Goal: Information Seeking & Learning: Learn about a topic

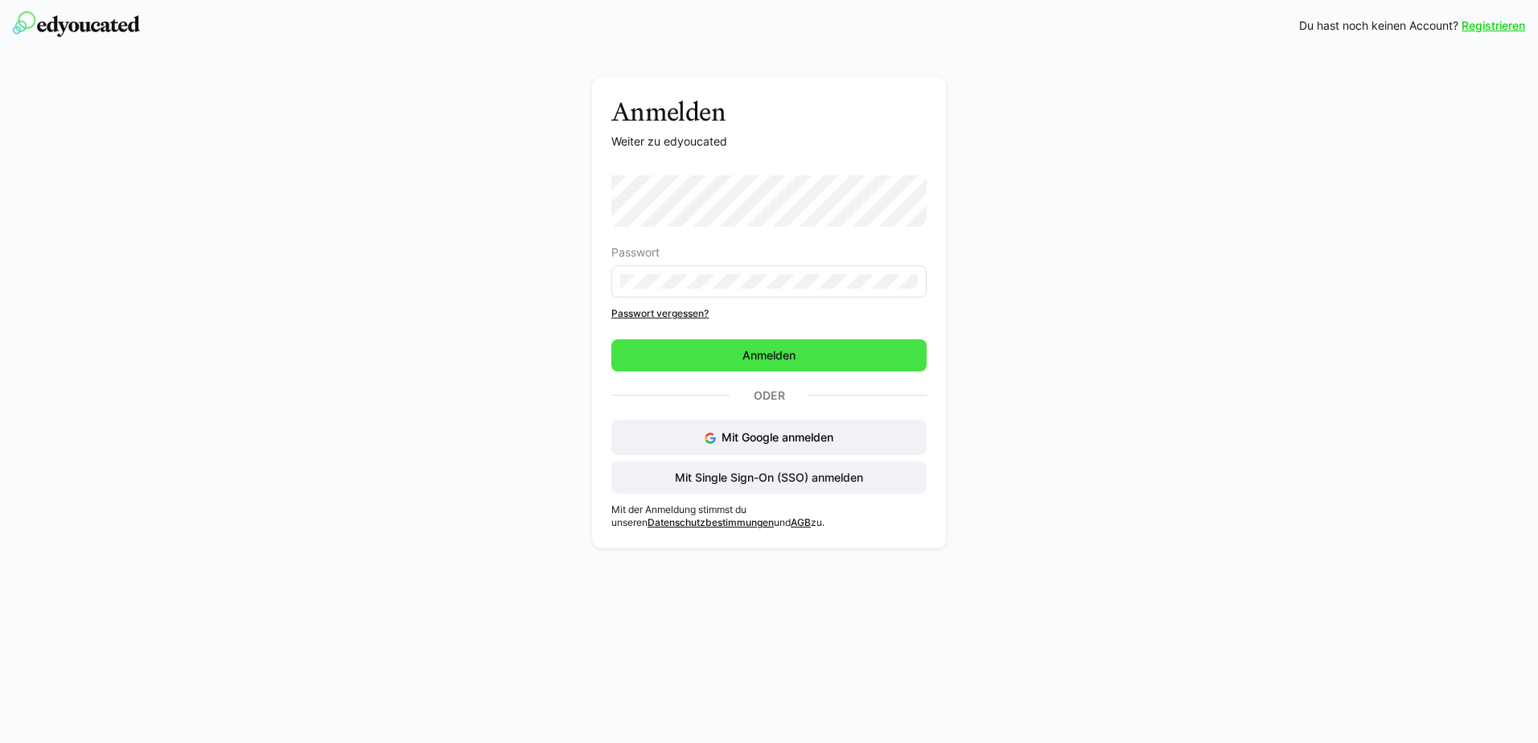
click at [742, 351] on span "Anmelden" at bounding box center [769, 356] width 58 height 16
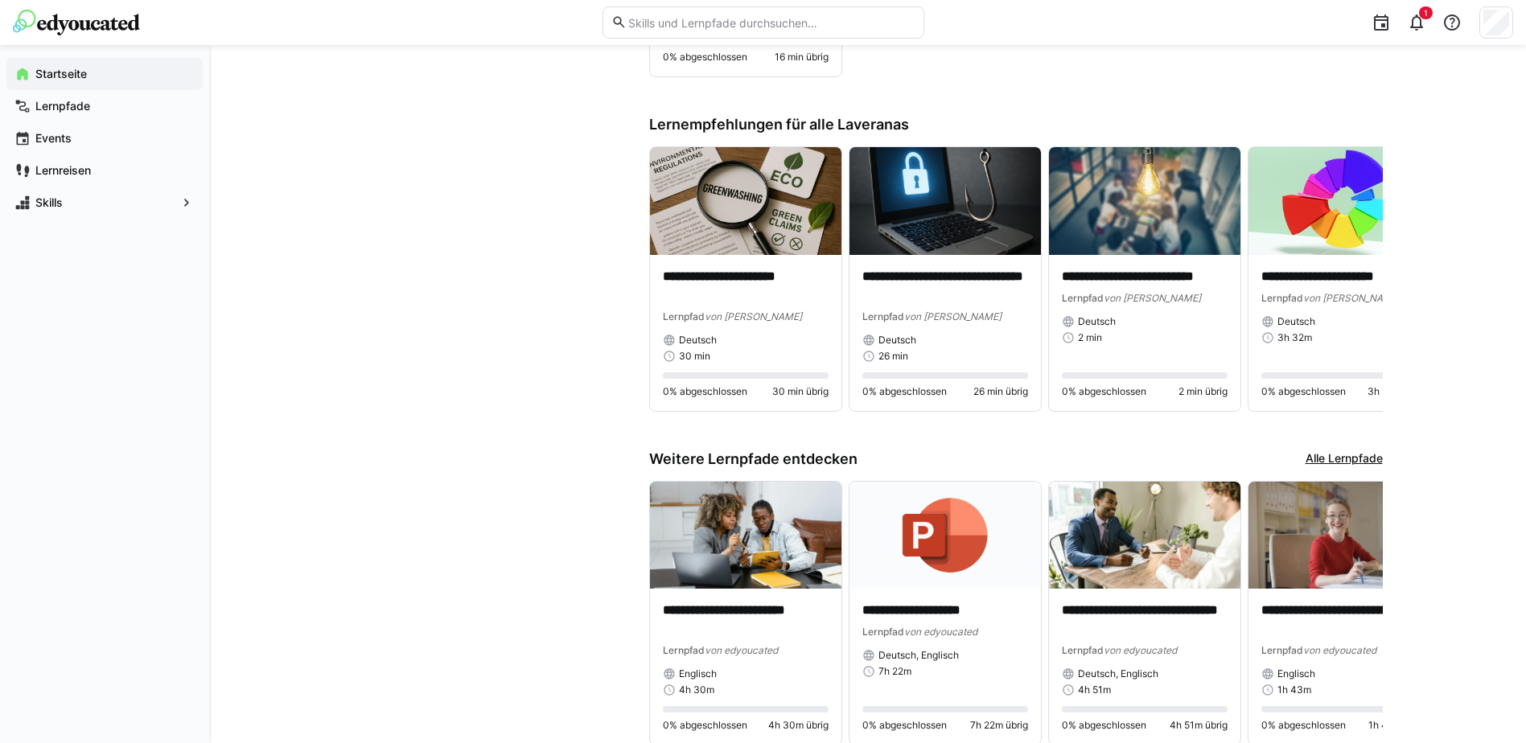
scroll to position [1126, 0]
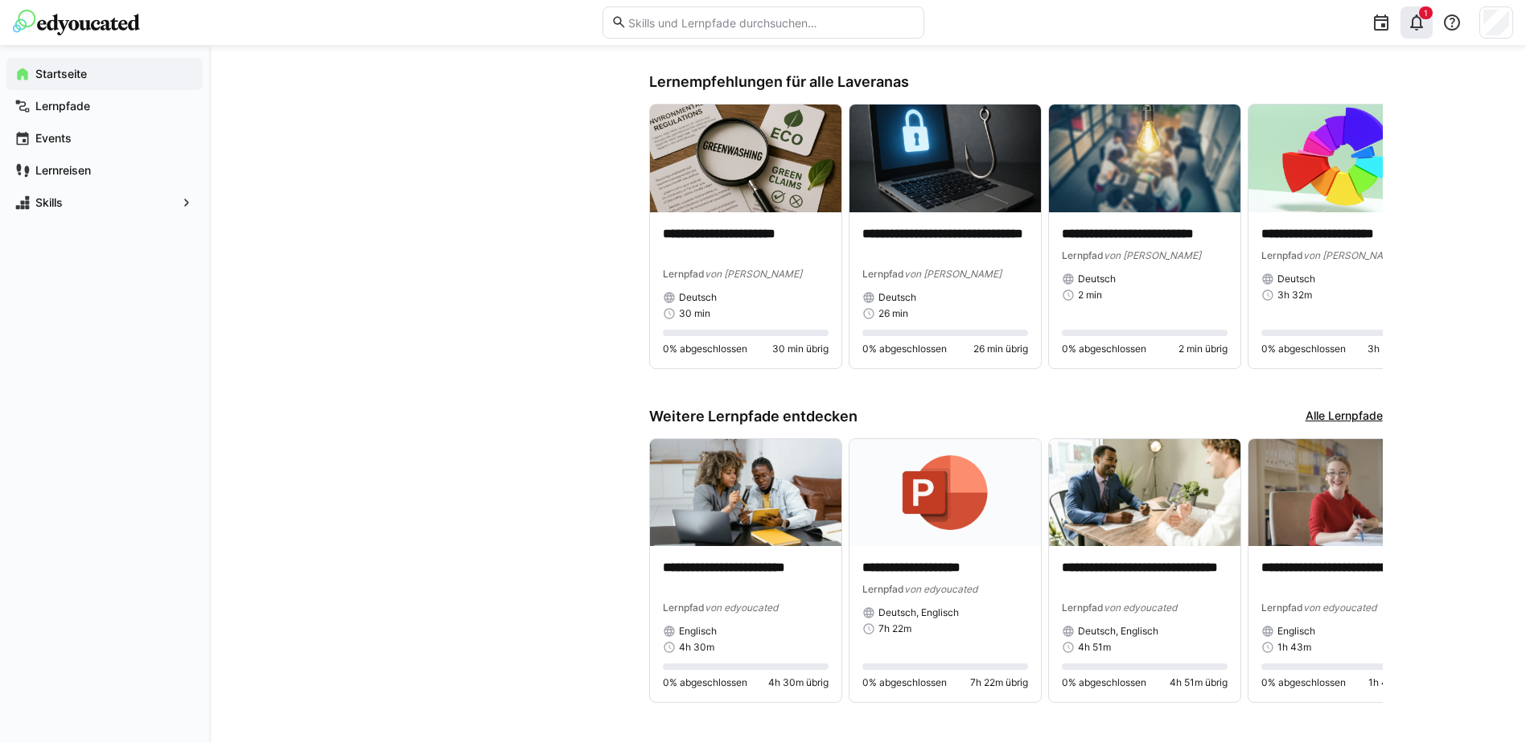
click at [1414, 17] on eds-icon at bounding box center [1416, 22] width 19 height 19
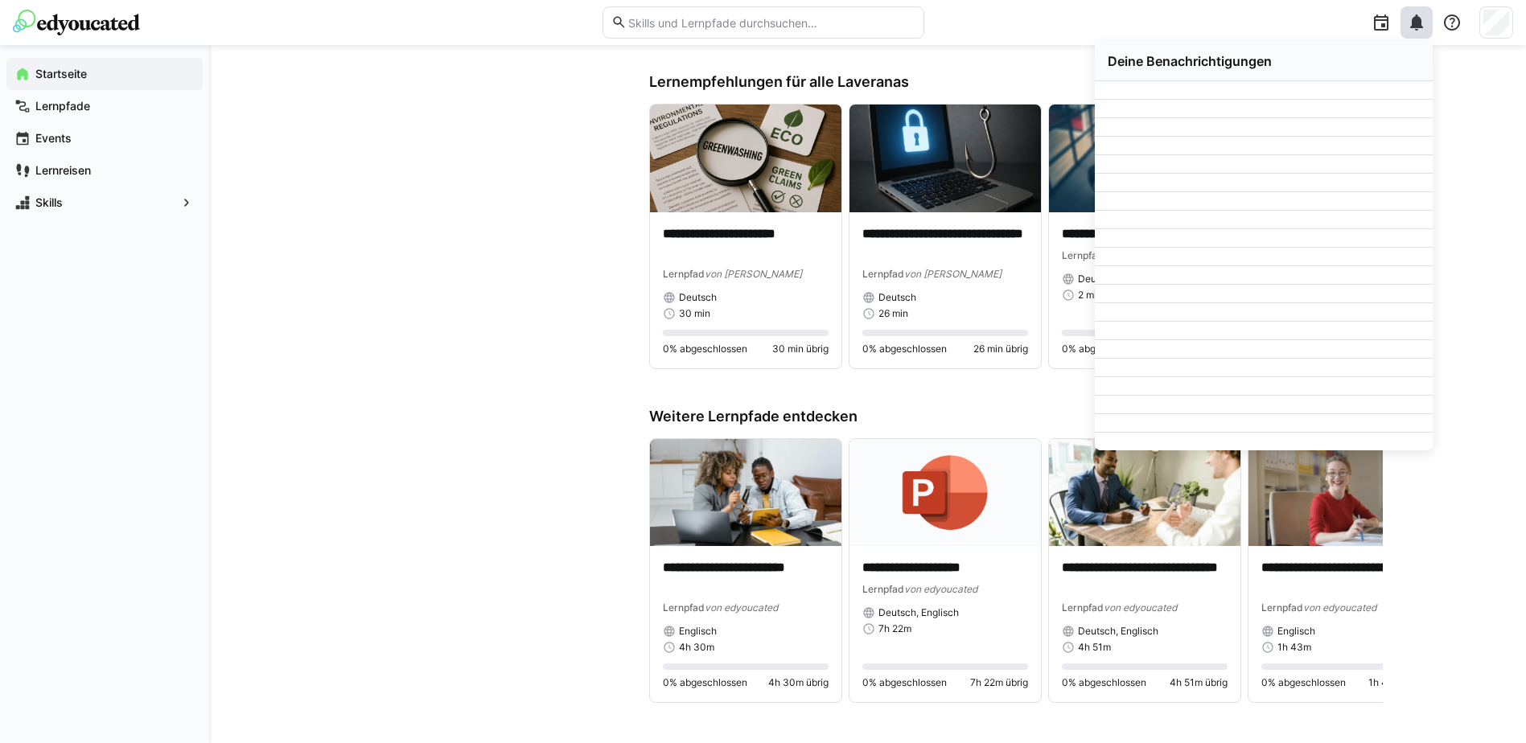
scroll to position [0, 0]
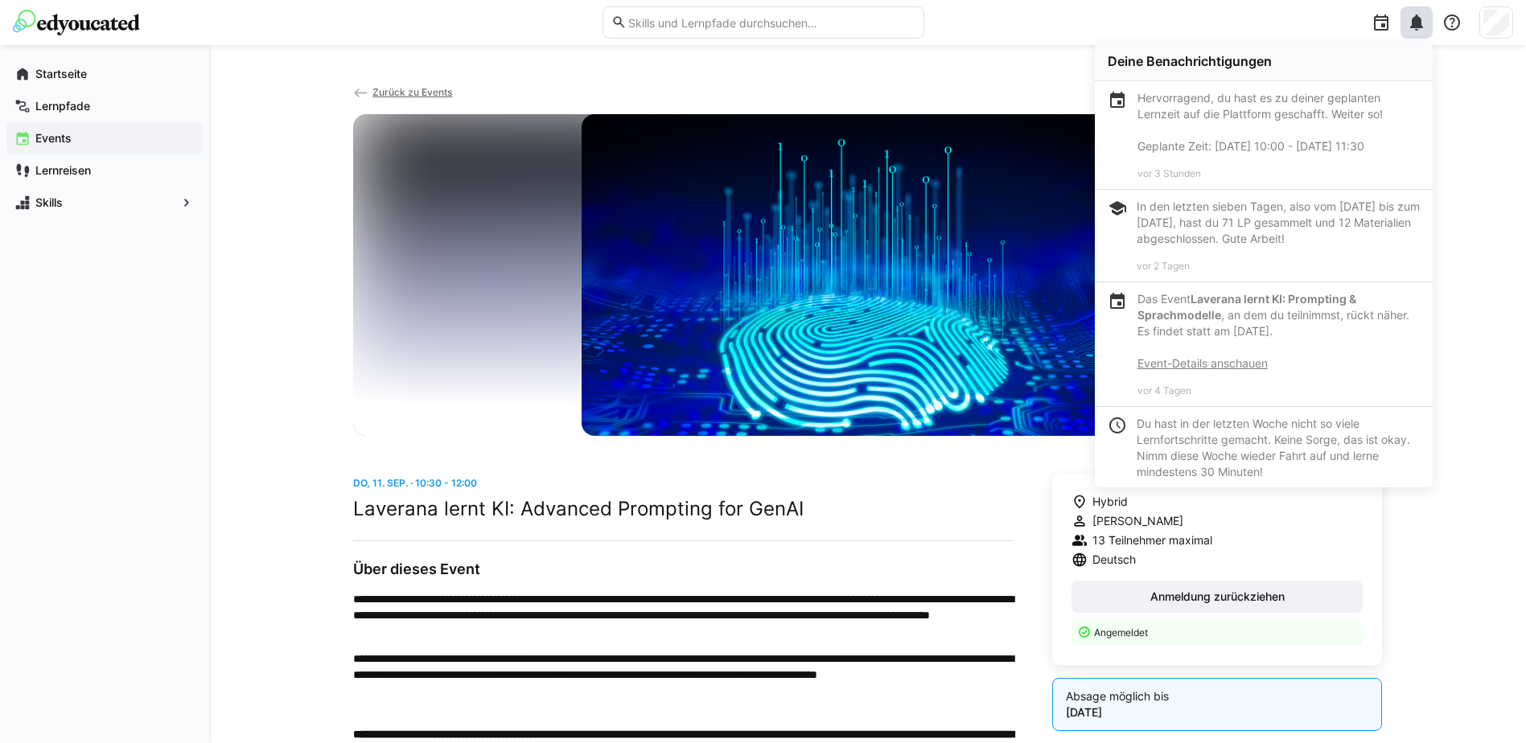
click at [266, 570] on div "**********" at bounding box center [867, 593] width 1317 height 1097
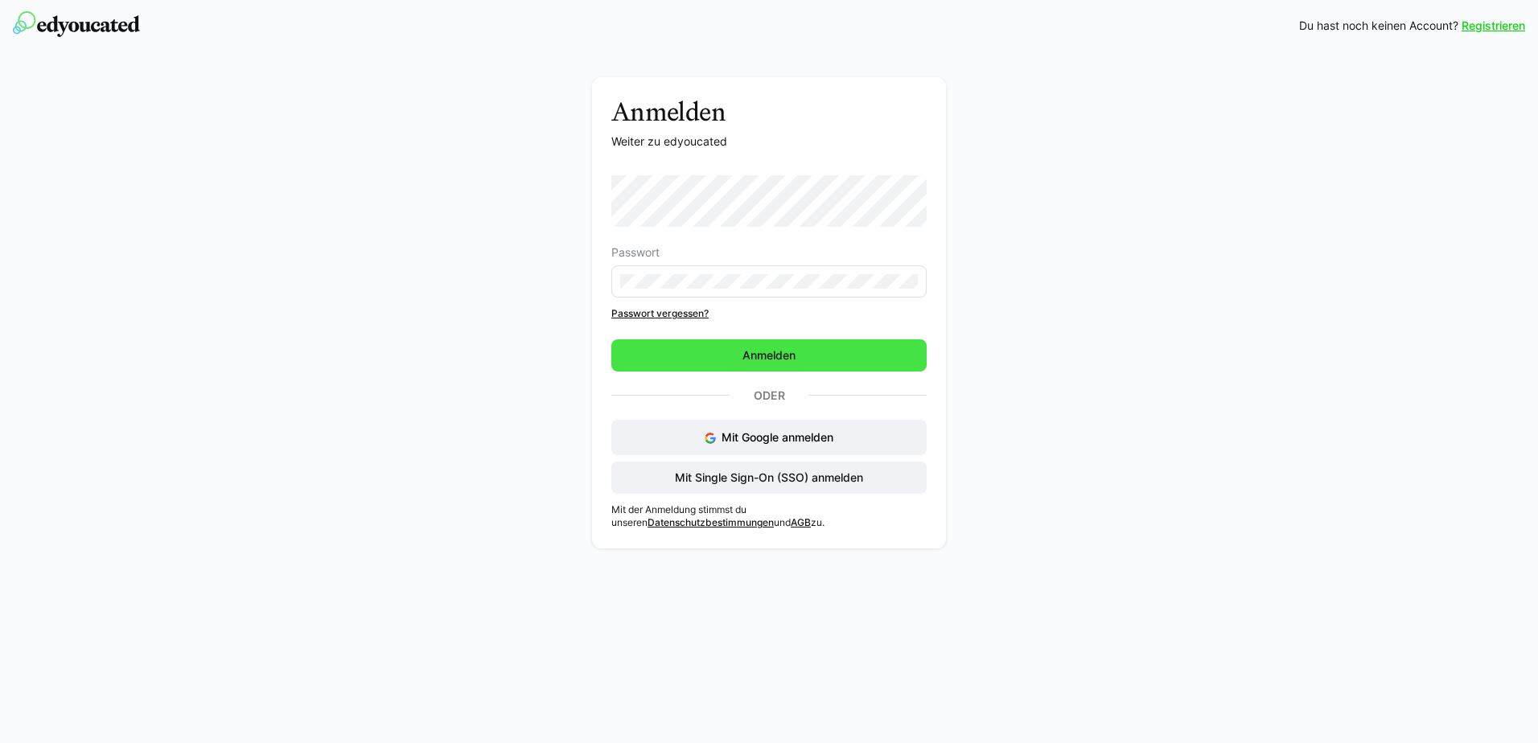
click at [711, 352] on span "Anmelden" at bounding box center [768, 356] width 315 height 32
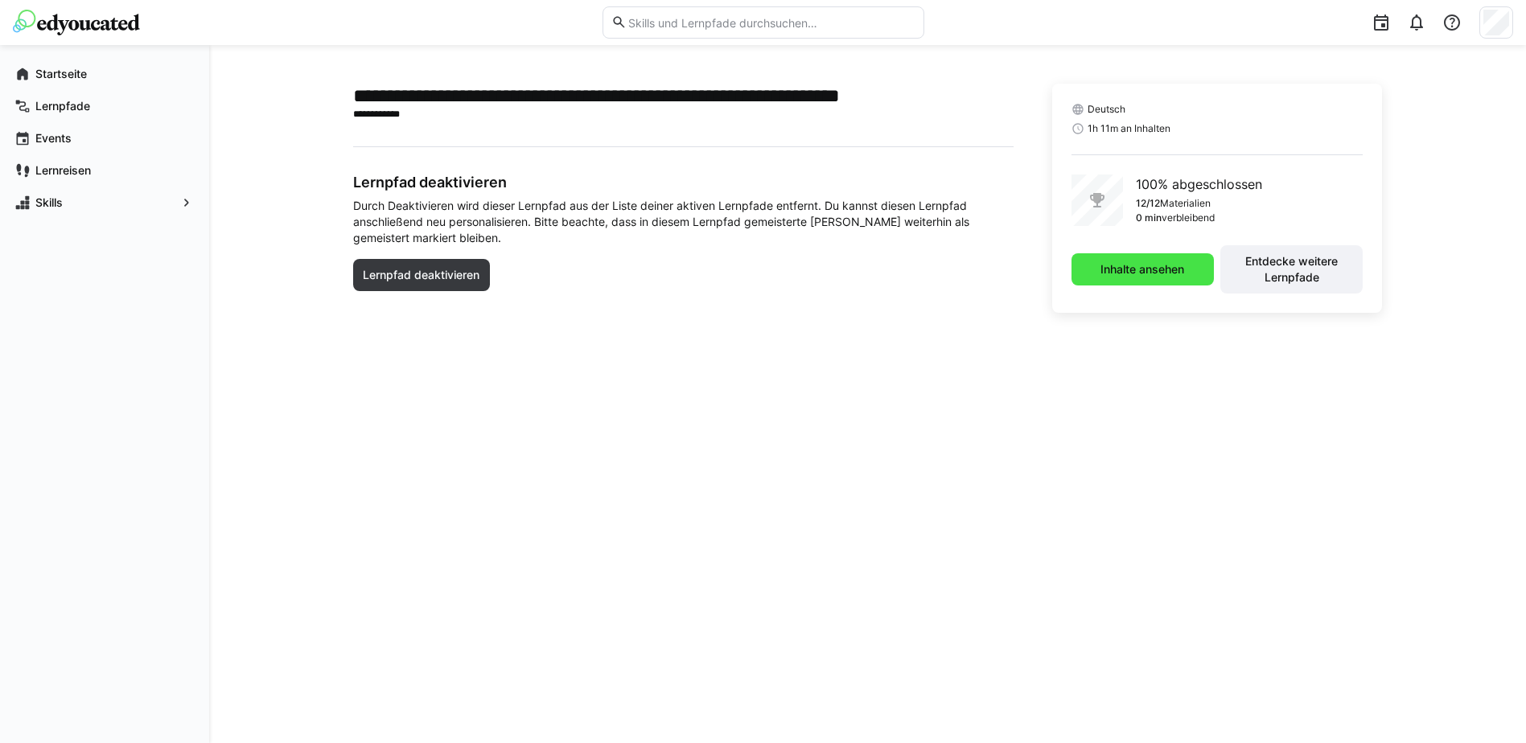
click at [1144, 275] on span "Inhalte ansehen" at bounding box center [1142, 269] width 89 height 16
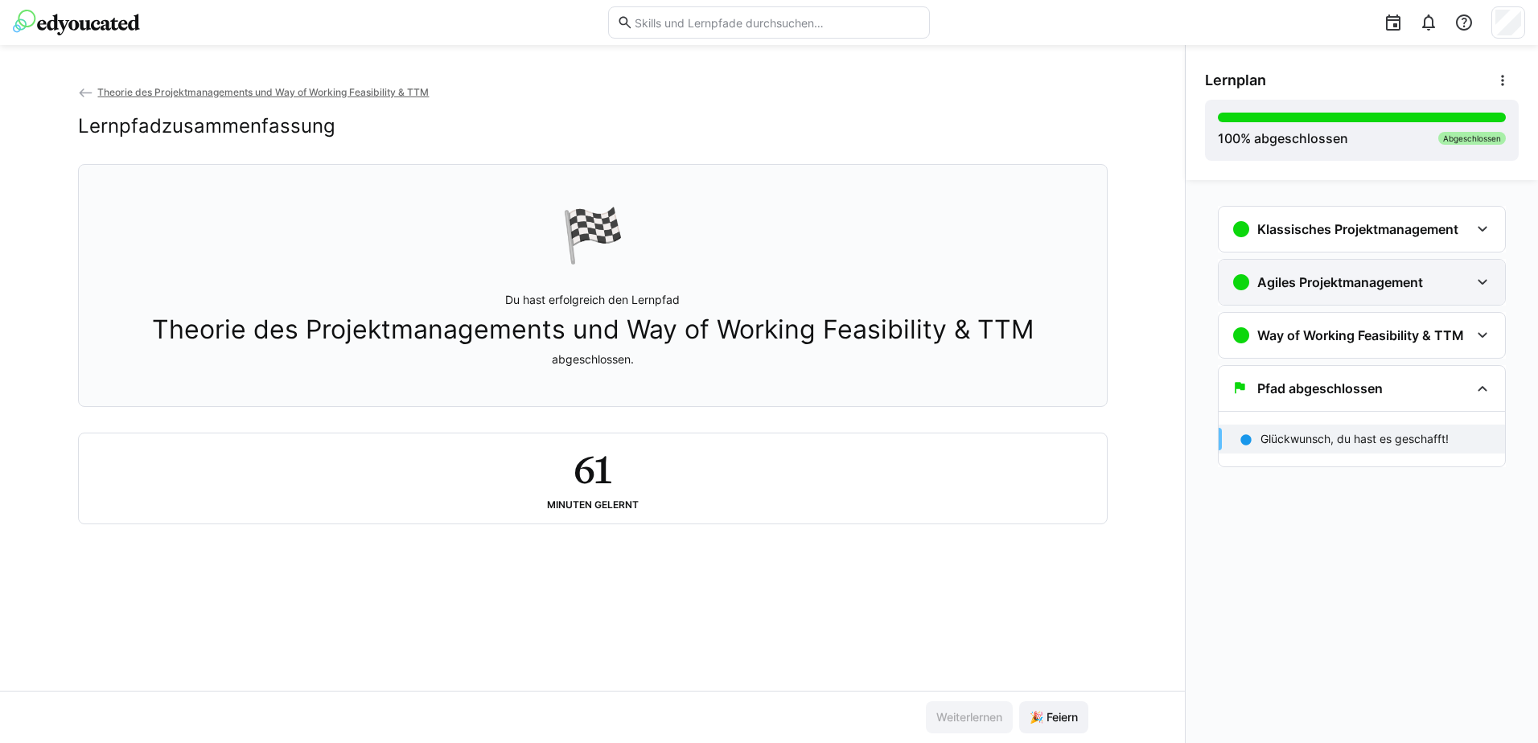
click at [1304, 280] on h3 "Agiles Projektmanagement" at bounding box center [1341, 282] width 166 height 16
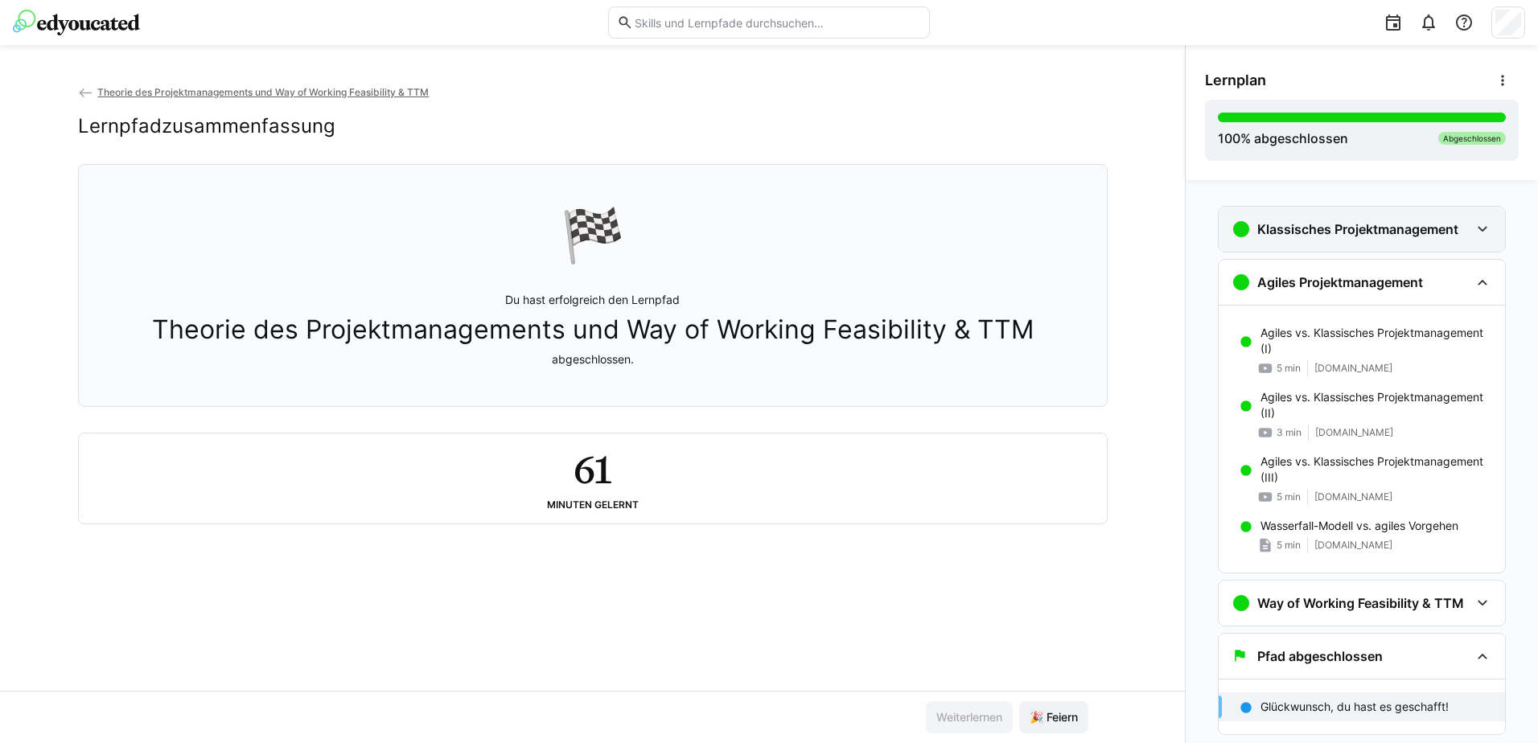
click at [1311, 233] on h3 "Klassisches Projektmanagement" at bounding box center [1358, 229] width 201 height 16
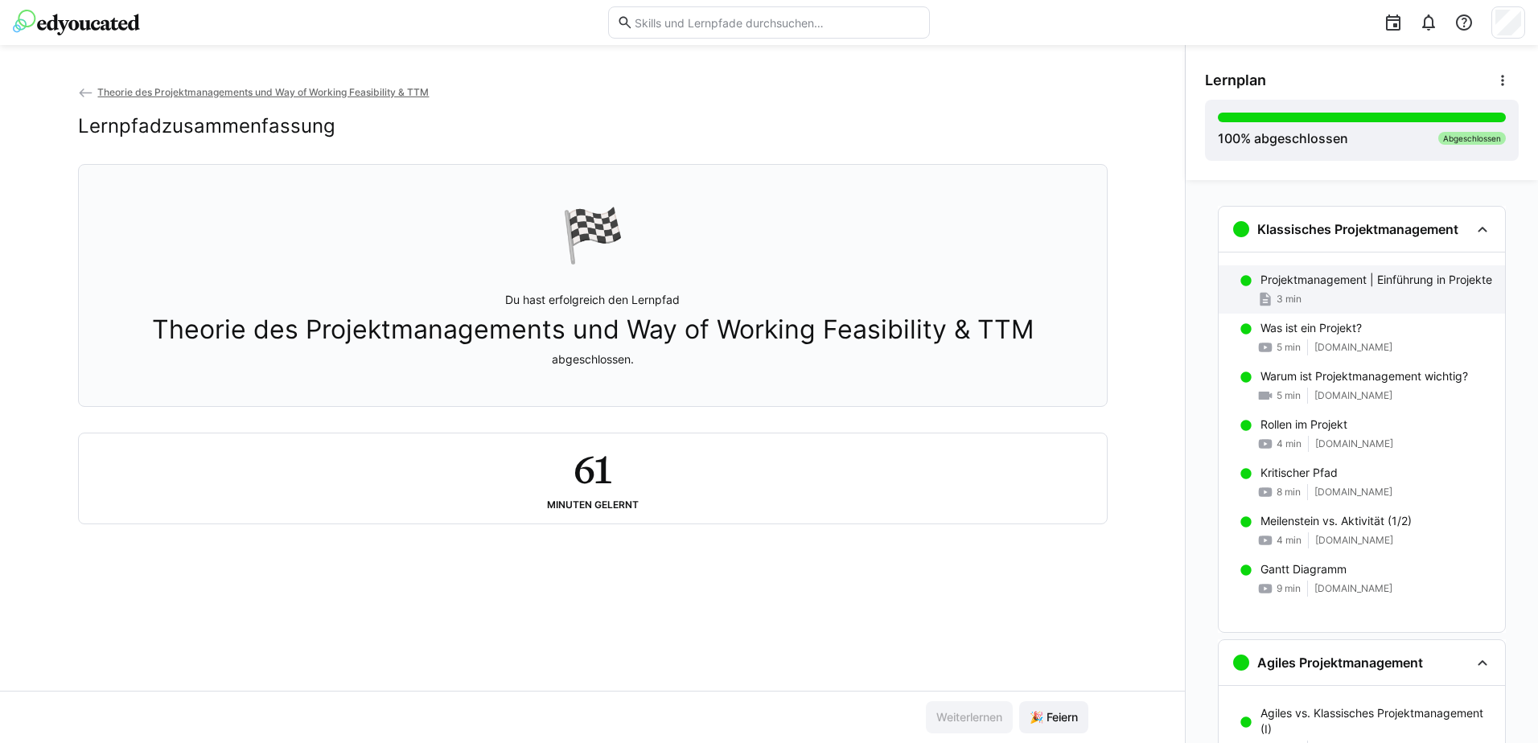
click at [1317, 277] on p "Projektmanagement | Einführung in Projekte" at bounding box center [1377, 280] width 232 height 16
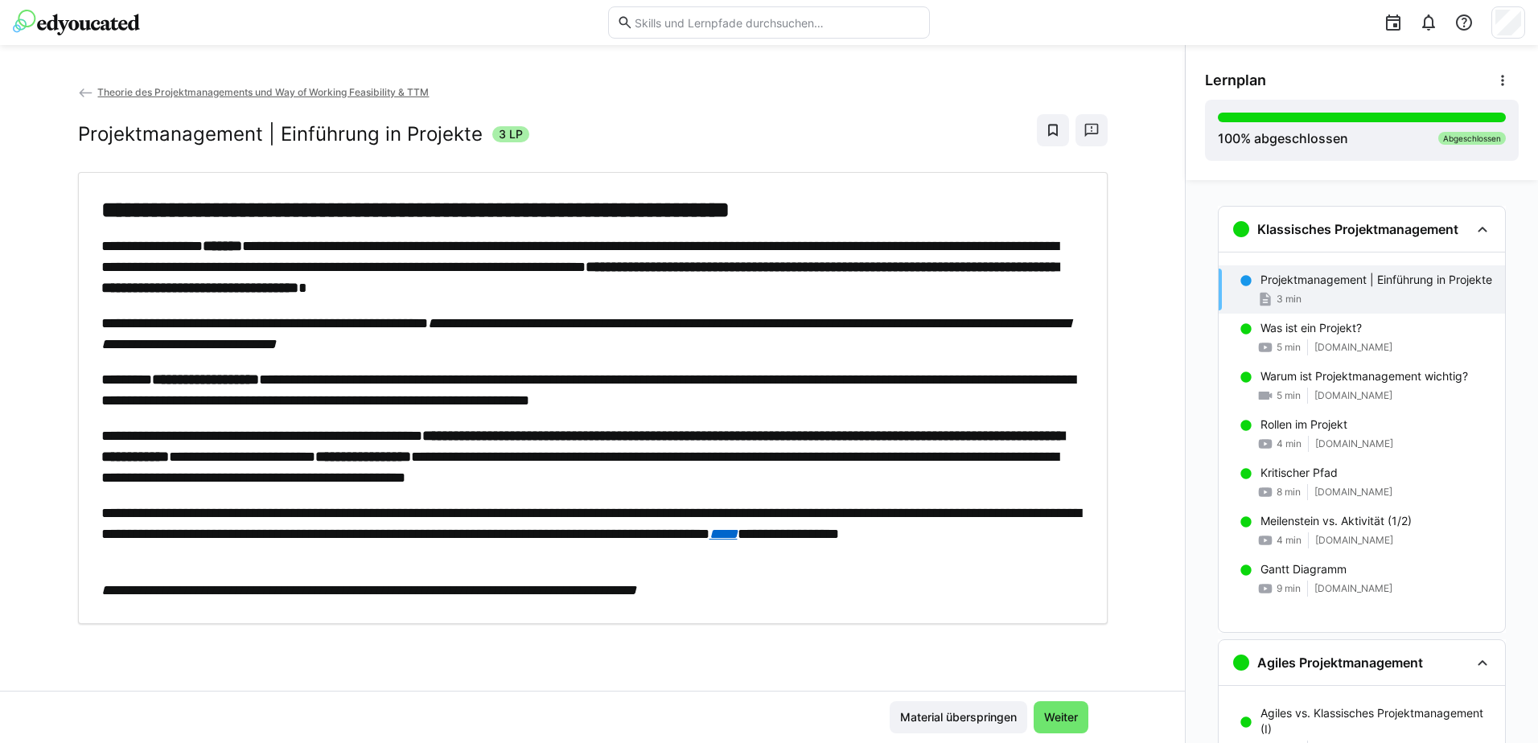
scroll to position [26, 0]
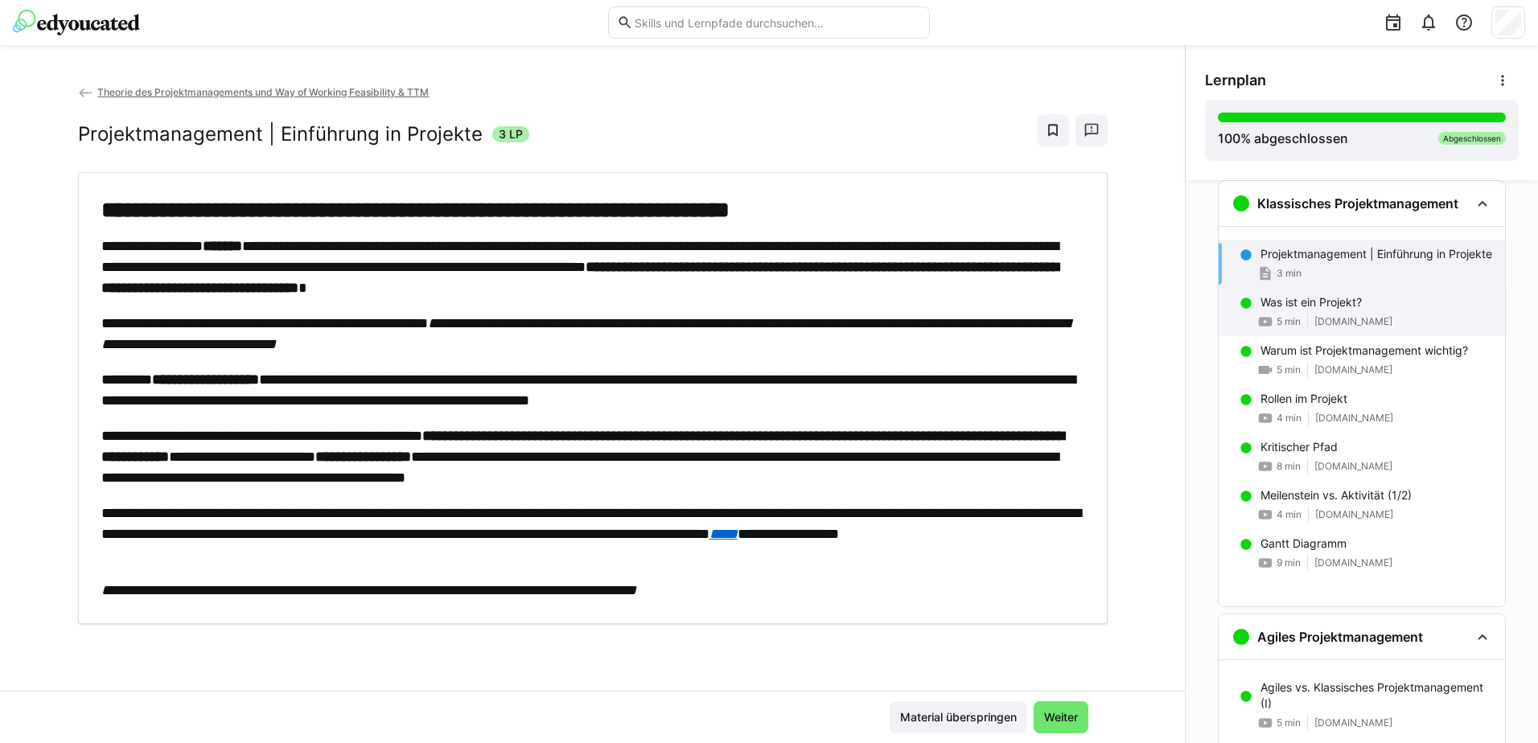
click at [1328, 307] on div "Was ist ein Projekt? 5 min www.youtube.com" at bounding box center [1362, 312] width 286 height 48
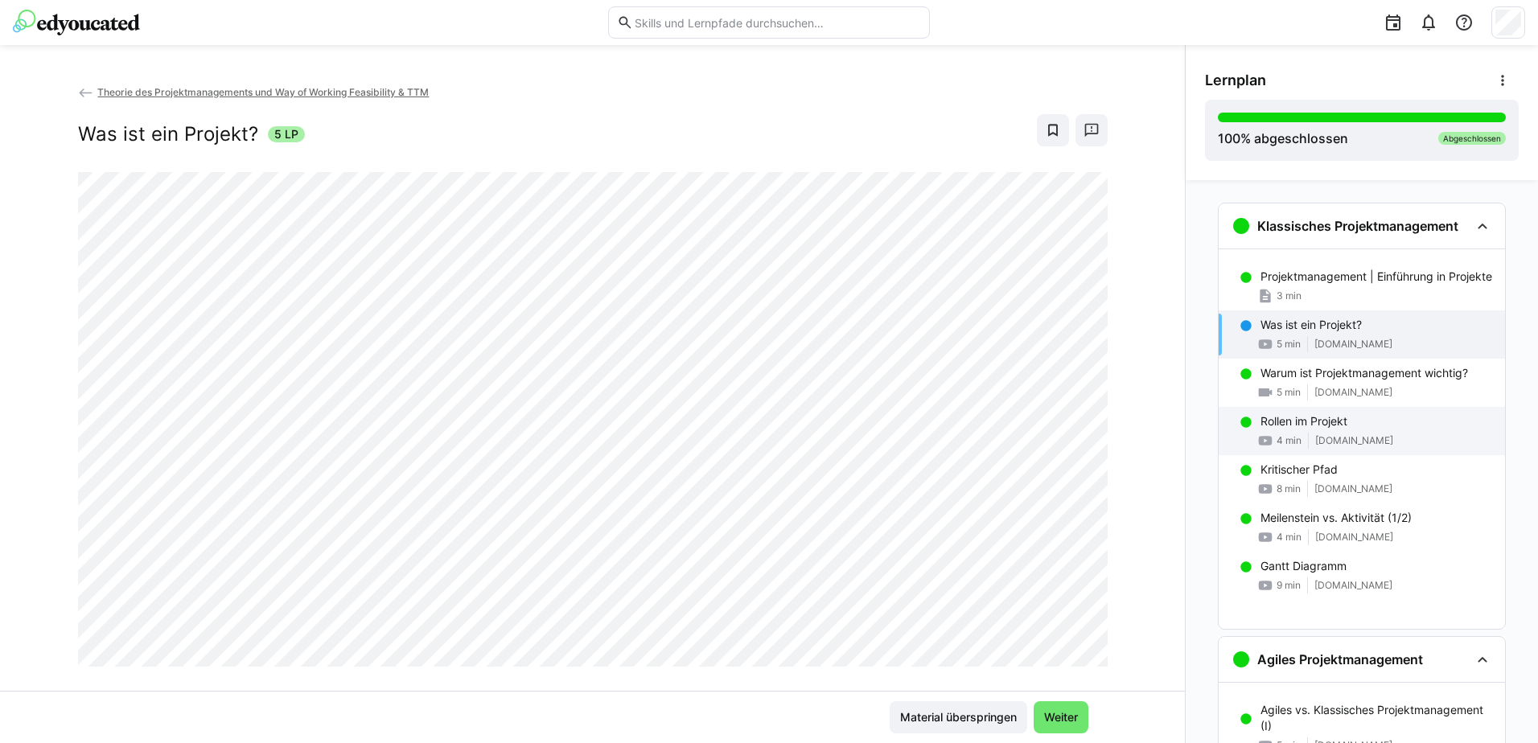
scroll to position [0, 0]
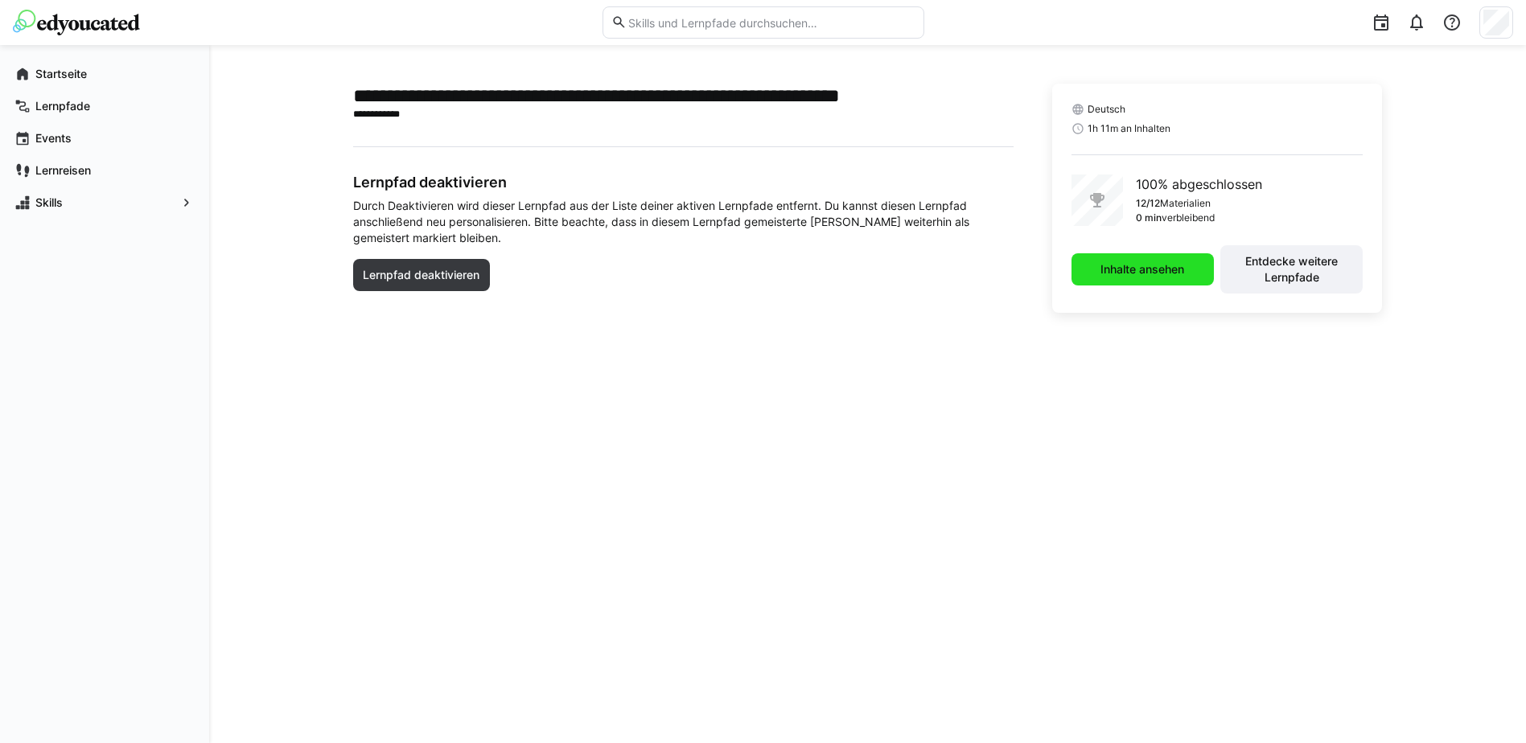
click at [1167, 275] on span "Inhalte ansehen" at bounding box center [1142, 269] width 89 height 16
